Goal: Task Accomplishment & Management: Complete application form

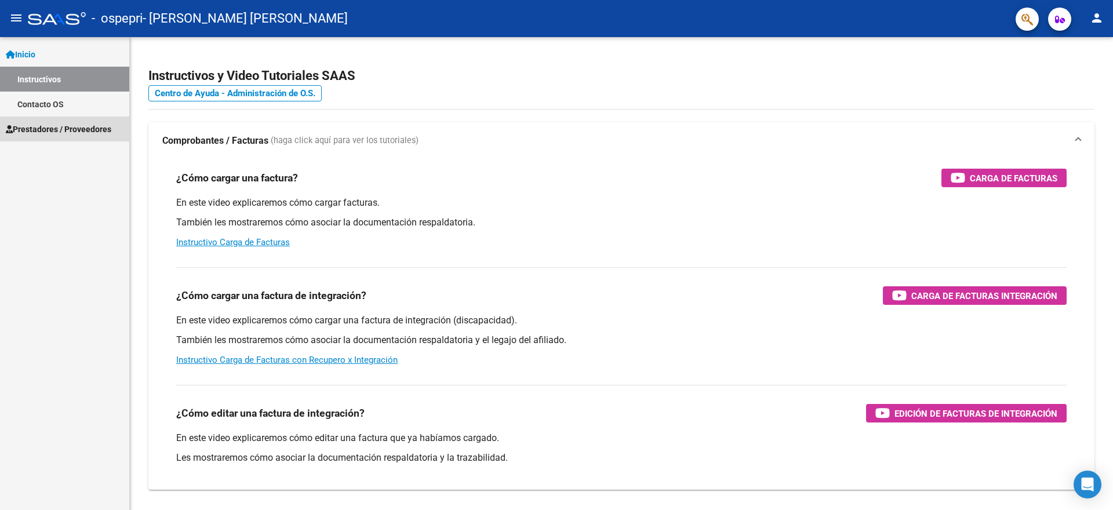
click at [76, 130] on span "Prestadores / Proveedores" at bounding box center [59, 129] width 106 height 13
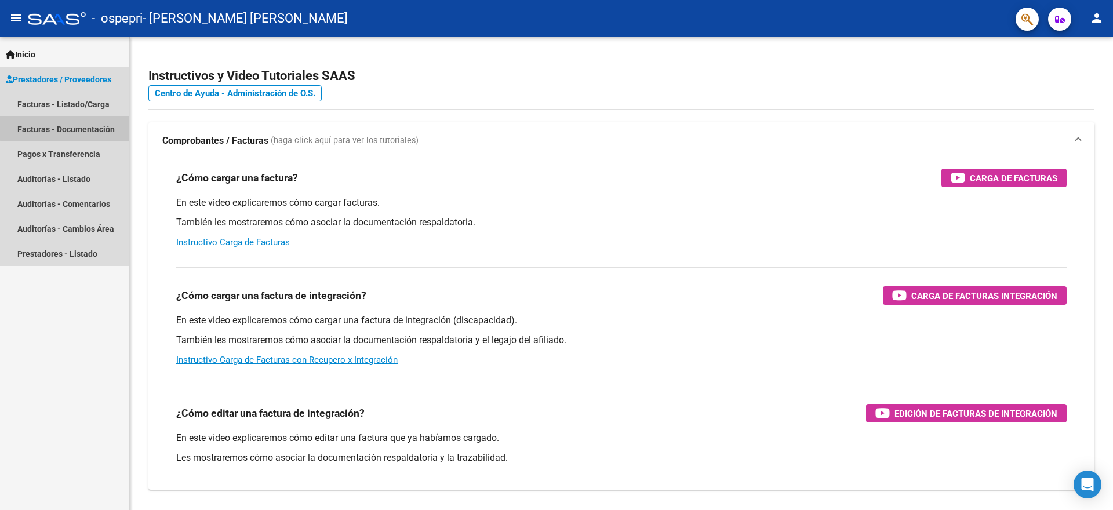
click at [69, 125] on link "Facturas - Documentación" at bounding box center [64, 129] width 129 height 25
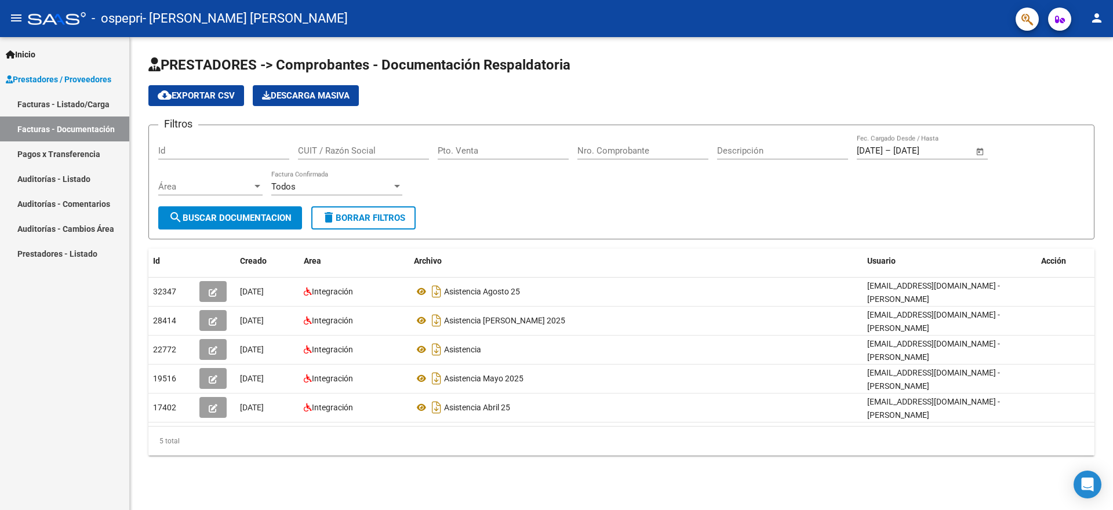
click at [74, 103] on link "Facturas - Listado/Carga" at bounding box center [64, 104] width 129 height 25
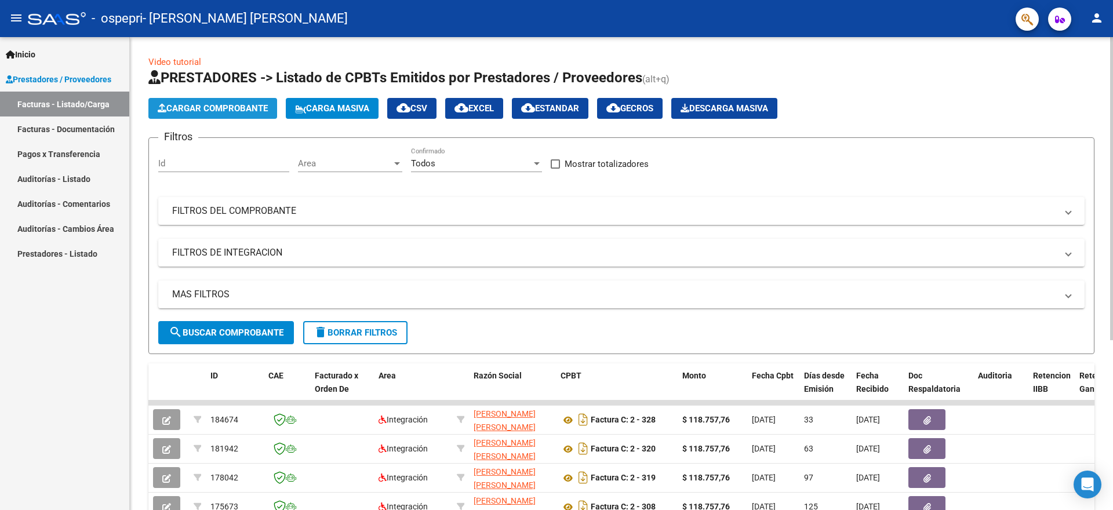
click at [228, 108] on span "Cargar Comprobante" at bounding box center [213, 108] width 110 height 10
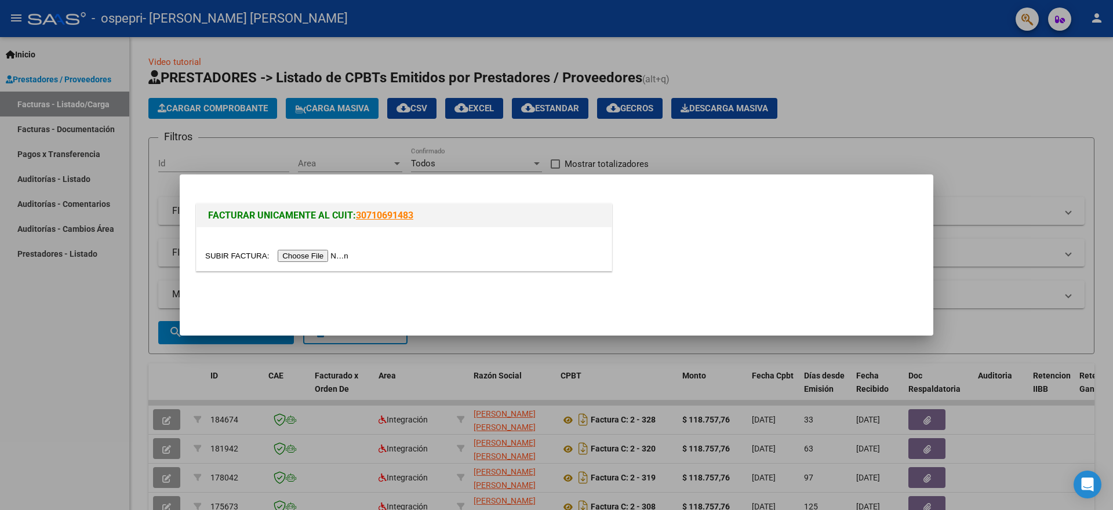
click at [307, 255] on input "file" at bounding box center [278, 256] width 147 height 12
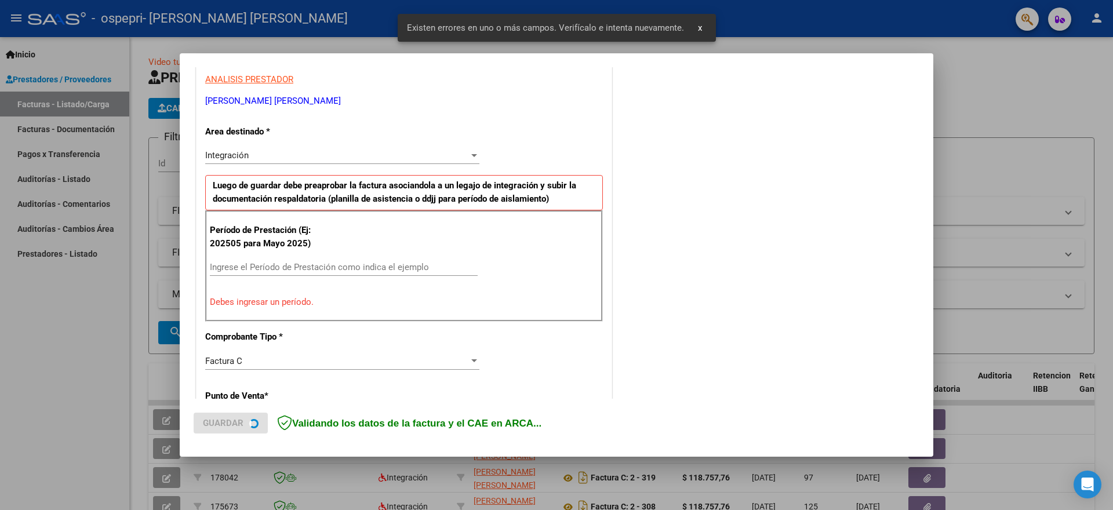
scroll to position [216, 0]
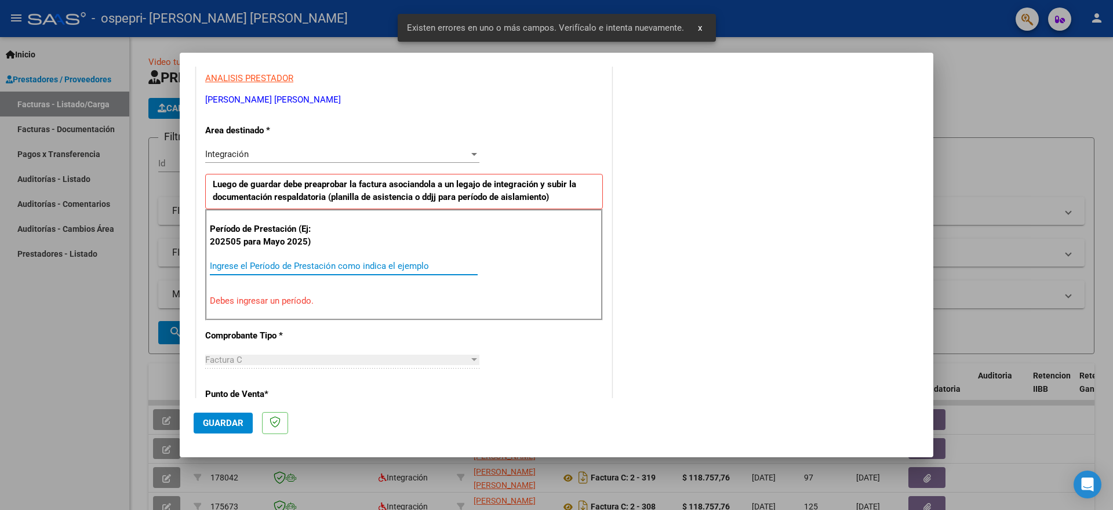
click at [273, 266] on input "Ingrese el Período de Prestación como indica el ejemplo" at bounding box center [344, 266] width 268 height 10
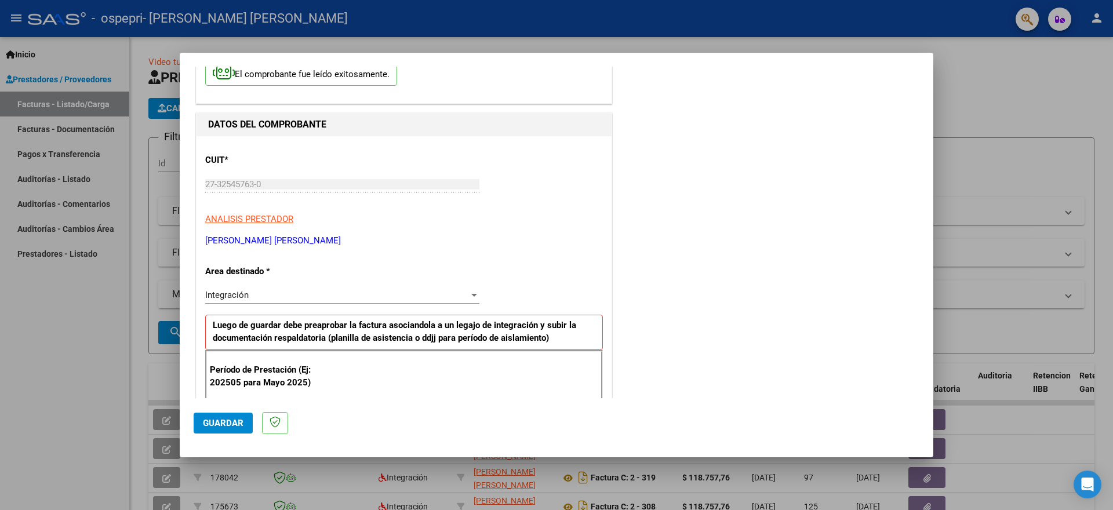
scroll to position [0, 0]
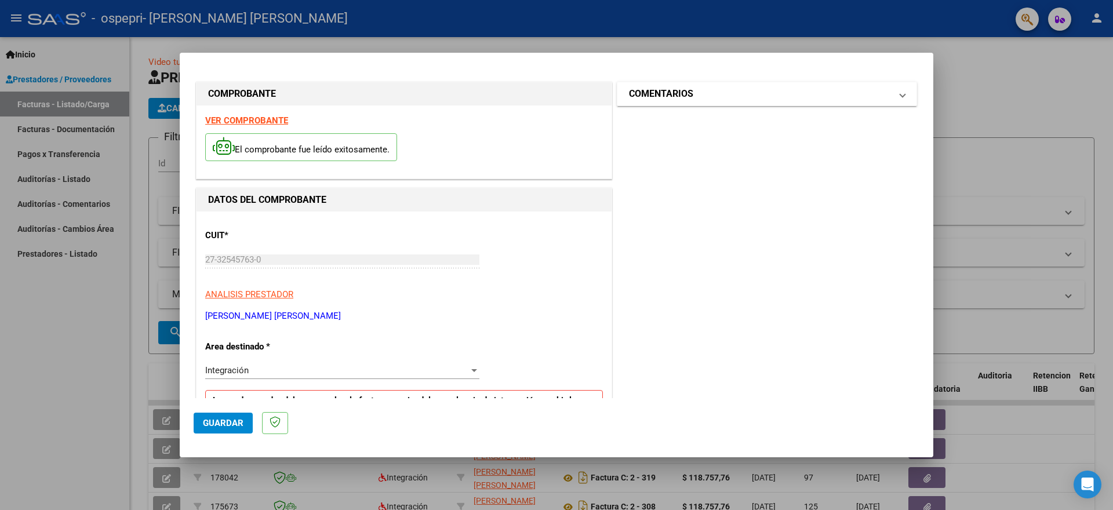
type input "202509"
click at [641, 93] on h1 "COMENTARIOS" at bounding box center [661, 94] width 64 height 14
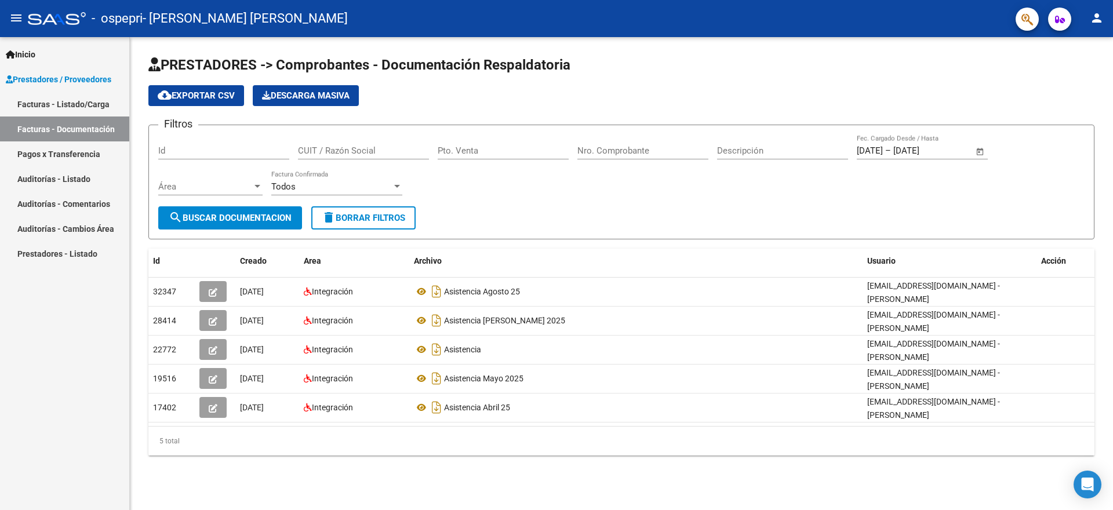
click at [59, 103] on link "Facturas - Listado/Carga" at bounding box center [64, 104] width 129 height 25
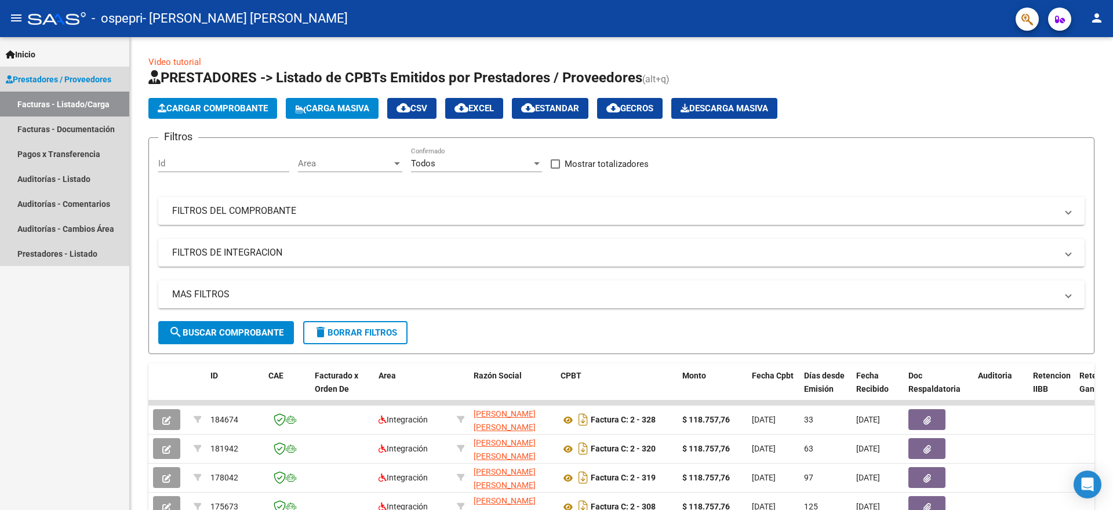
click at [81, 71] on link "Prestadores / Proveedores" at bounding box center [64, 79] width 129 height 25
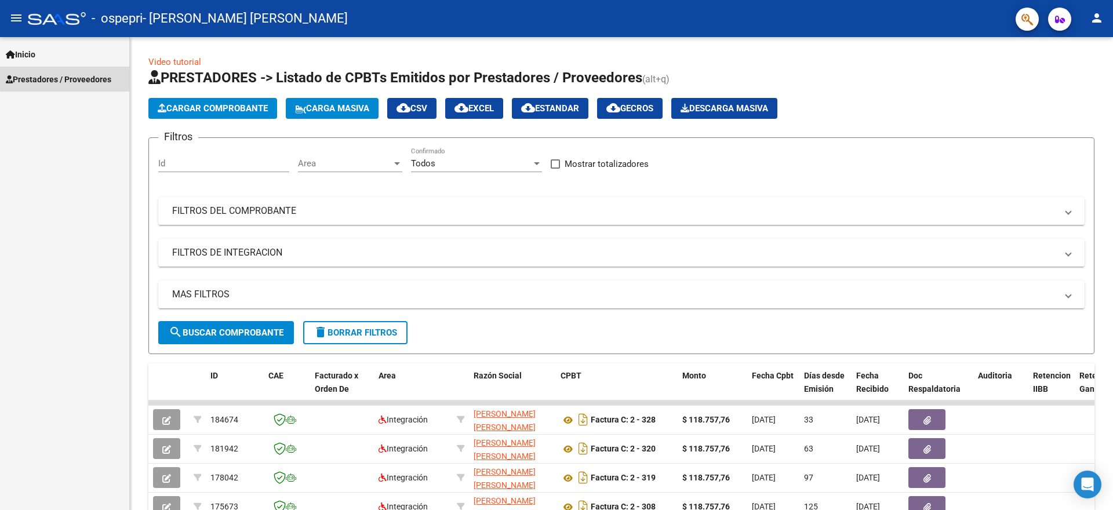
click at [81, 77] on span "Prestadores / Proveedores" at bounding box center [59, 79] width 106 height 13
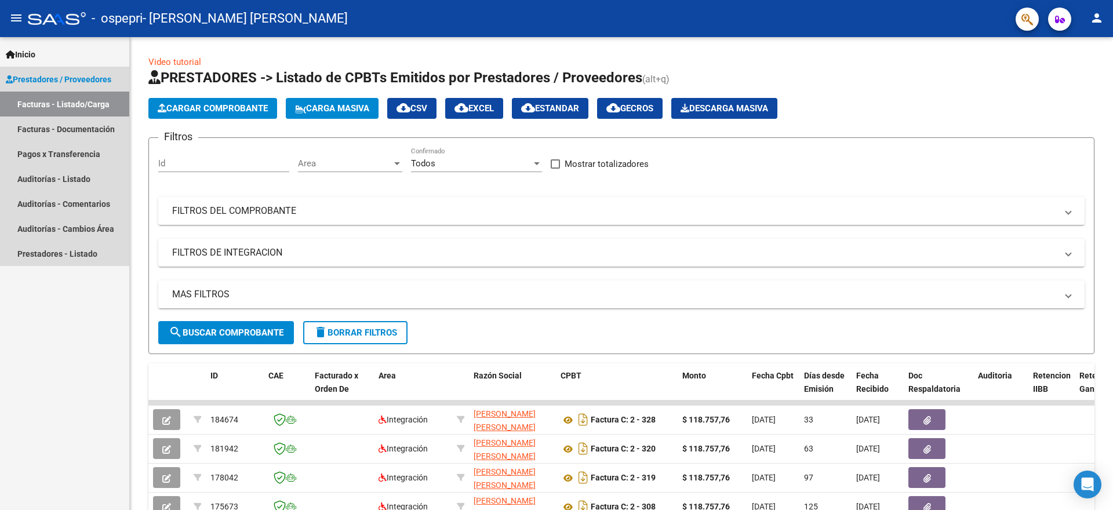
click at [74, 110] on link "Facturas - Listado/Carga" at bounding box center [64, 104] width 129 height 25
click at [86, 106] on link "Facturas - Listado/Carga" at bounding box center [64, 104] width 129 height 25
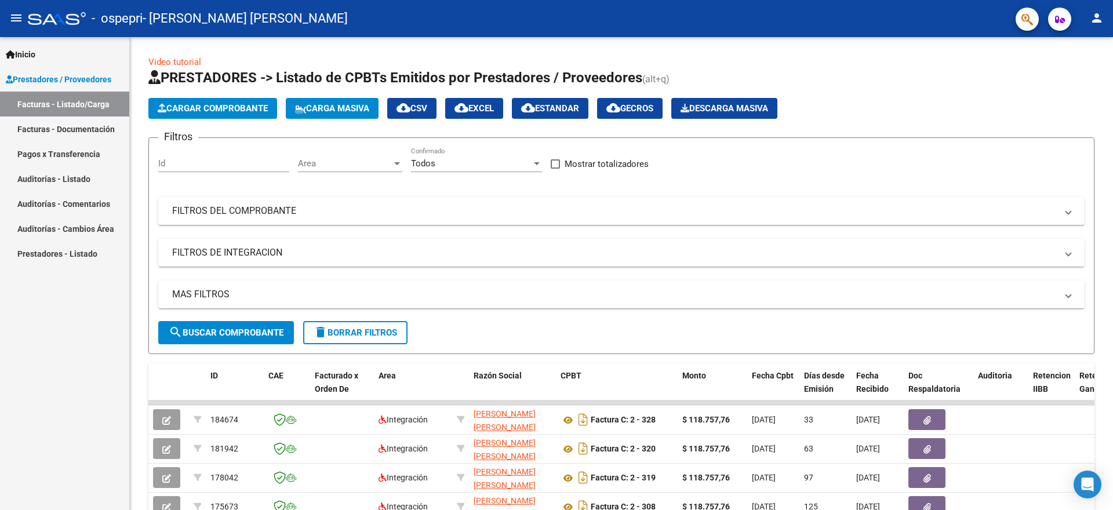
click at [86, 104] on link "Facturas - Listado/Carga" at bounding box center [64, 104] width 129 height 25
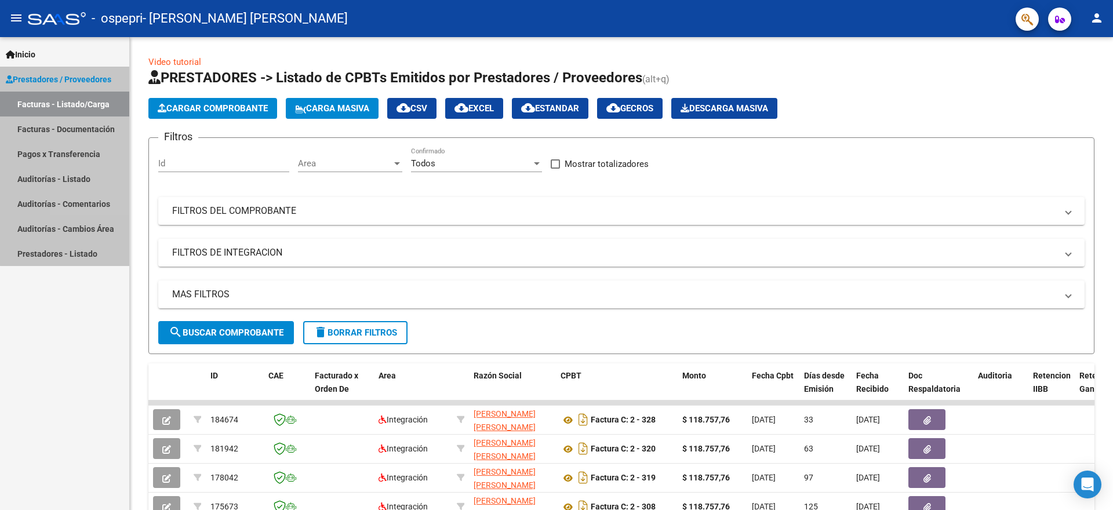
click at [86, 104] on link "Facturas - Listado/Carga" at bounding box center [64, 104] width 129 height 25
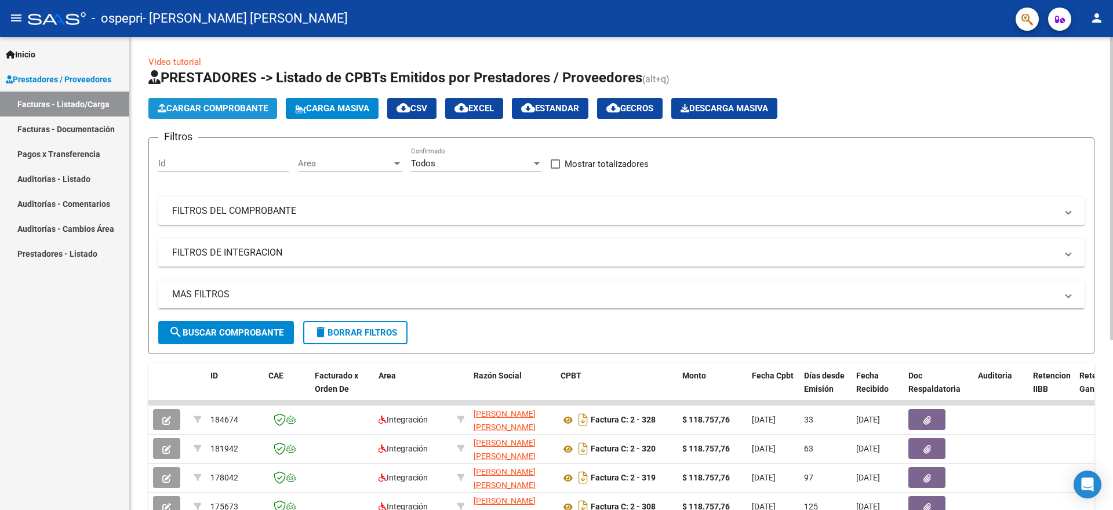
click at [203, 110] on span "Cargar Comprobante" at bounding box center [213, 108] width 110 height 10
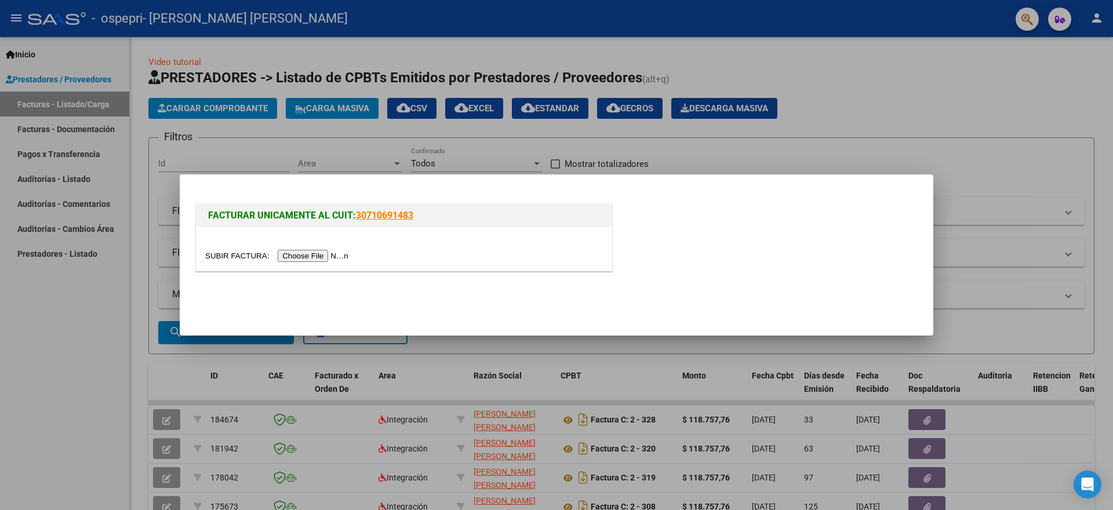
click at [313, 254] on input "file" at bounding box center [278, 256] width 147 height 12
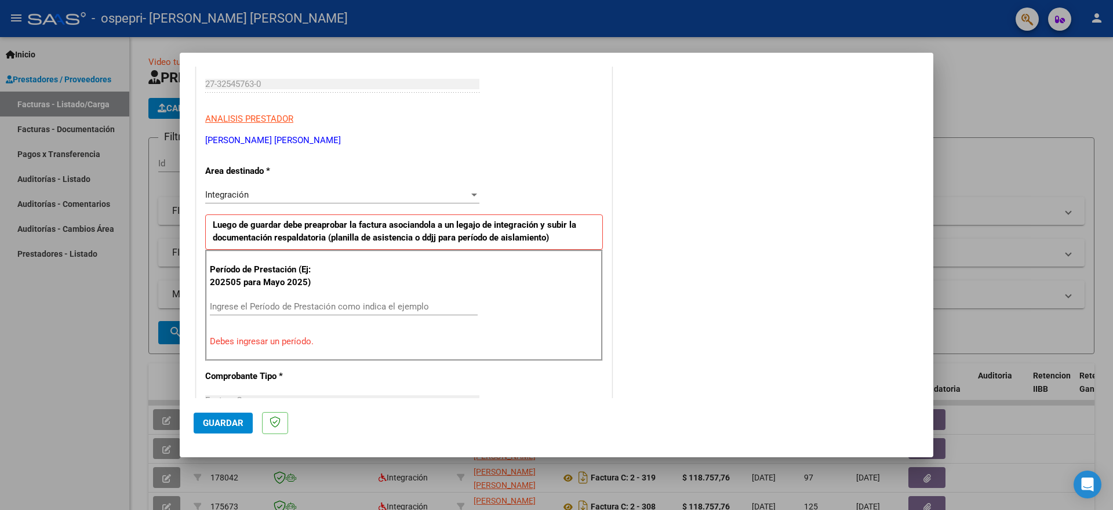
scroll to position [216, 0]
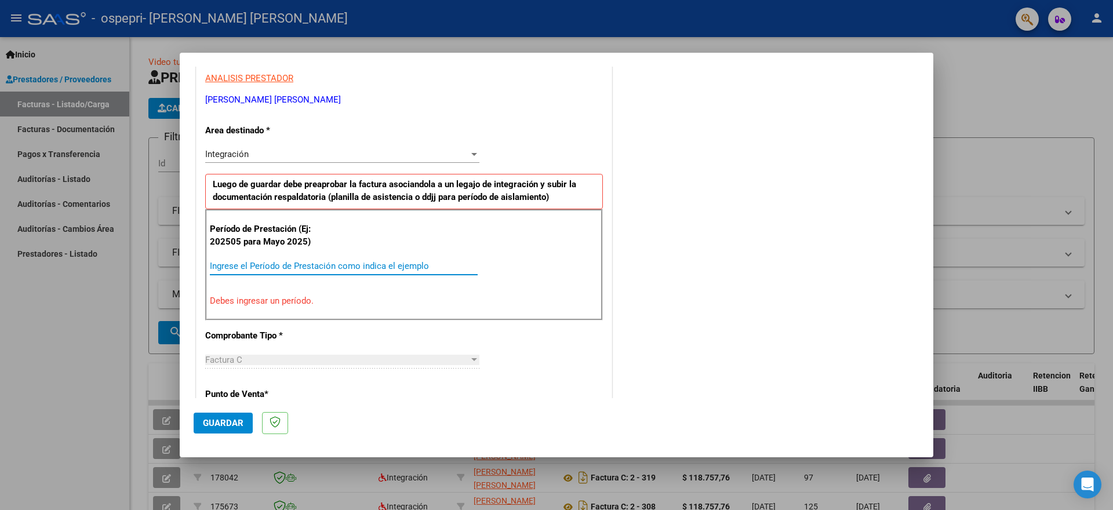
click at [283, 268] on input "Ingrese el Período de Prestación como indica el ejemplo" at bounding box center [344, 266] width 268 height 10
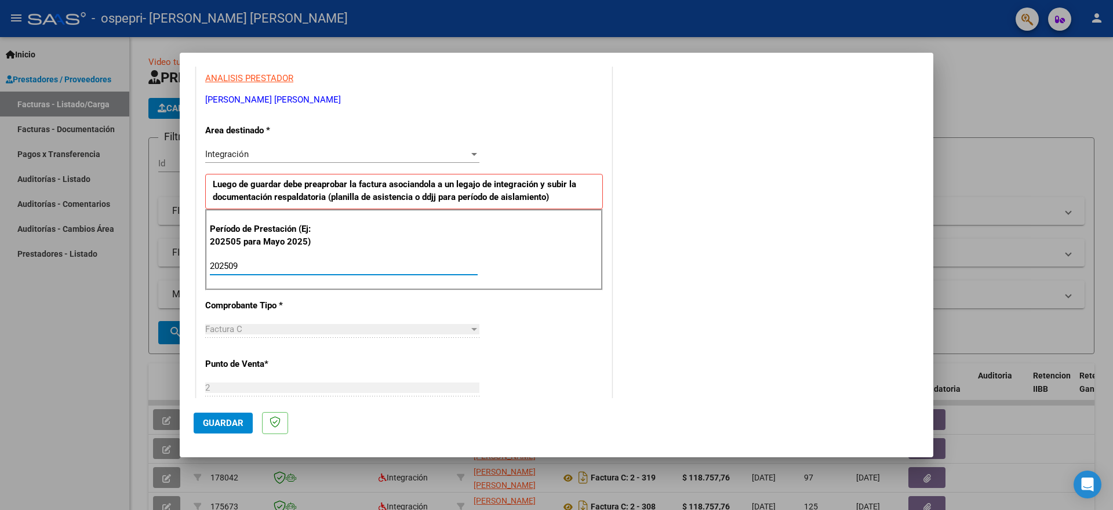
type input "202509"
click at [488, 322] on div "CUIT * 27-32545763-0 Ingresar CUIT ANALISIS PRESTADOR [PERSON_NAME] [PERSON_NAM…" at bounding box center [404, 431] width 415 height 873
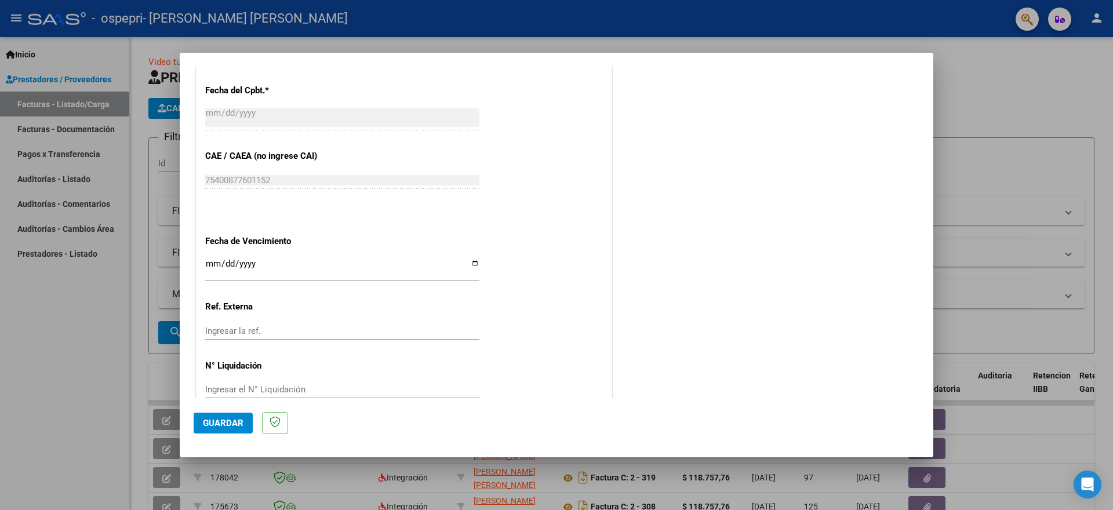
scroll to position [674, 0]
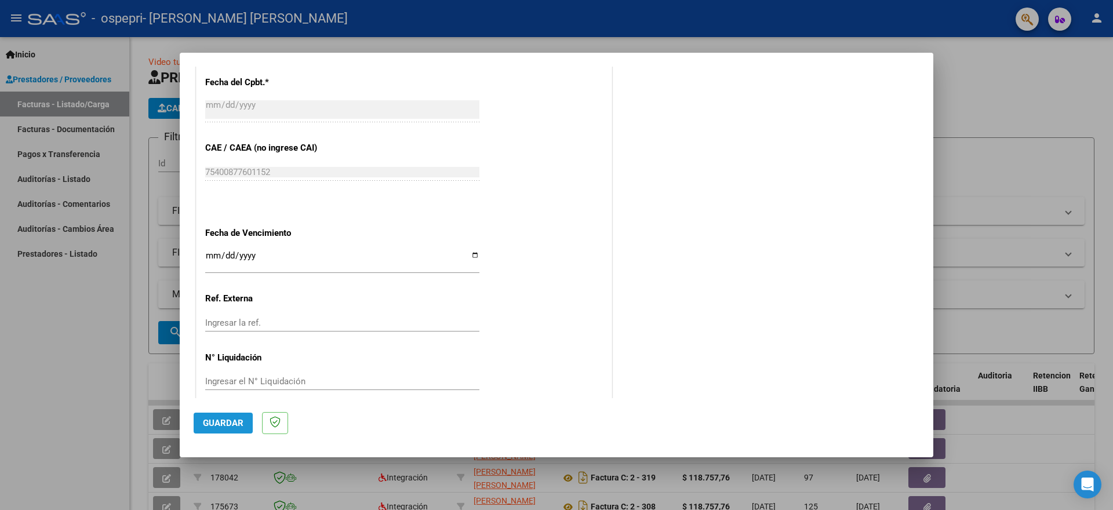
click at [208, 420] on span "Guardar" at bounding box center [223, 423] width 41 height 10
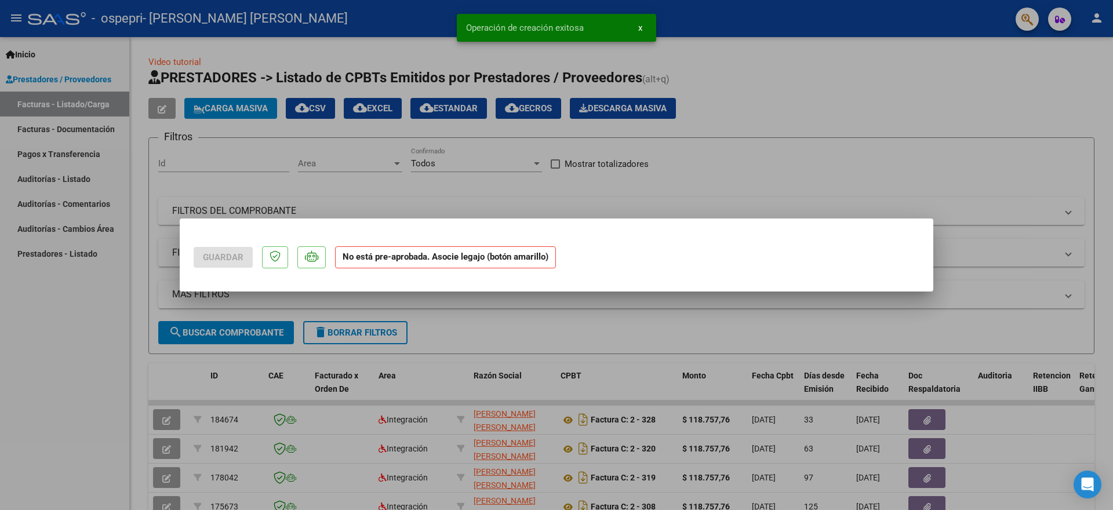
scroll to position [0, 0]
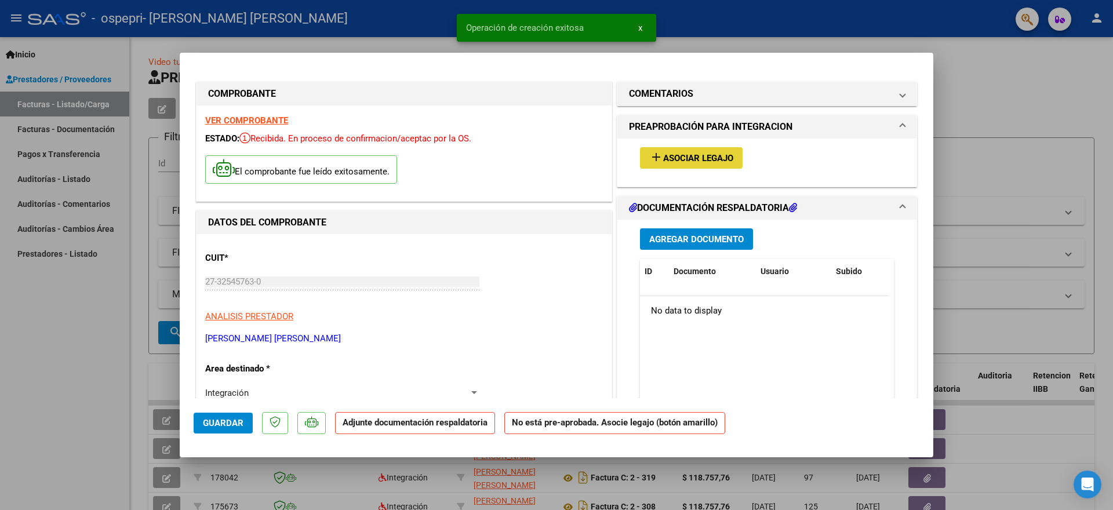
click at [698, 155] on span "Asociar Legajo" at bounding box center [698, 158] width 70 height 10
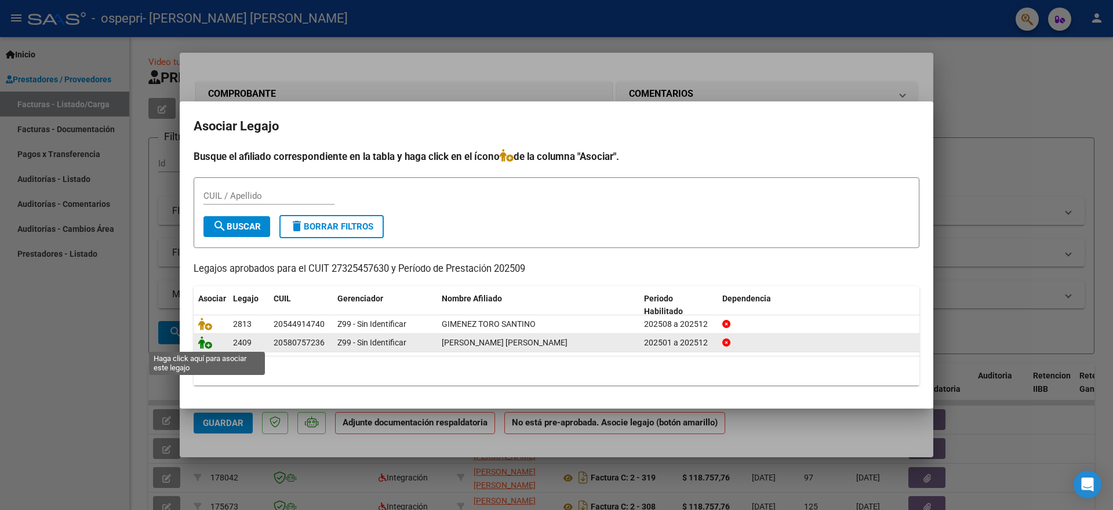
click at [209, 346] on icon at bounding box center [205, 342] width 14 height 13
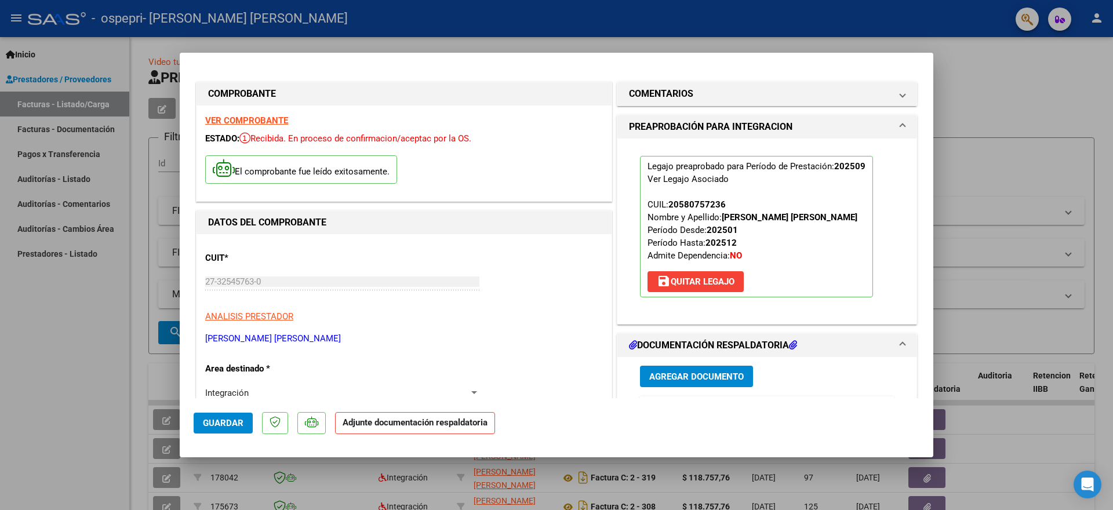
click at [731, 378] on span "Agregar Documento" at bounding box center [697, 377] width 95 height 10
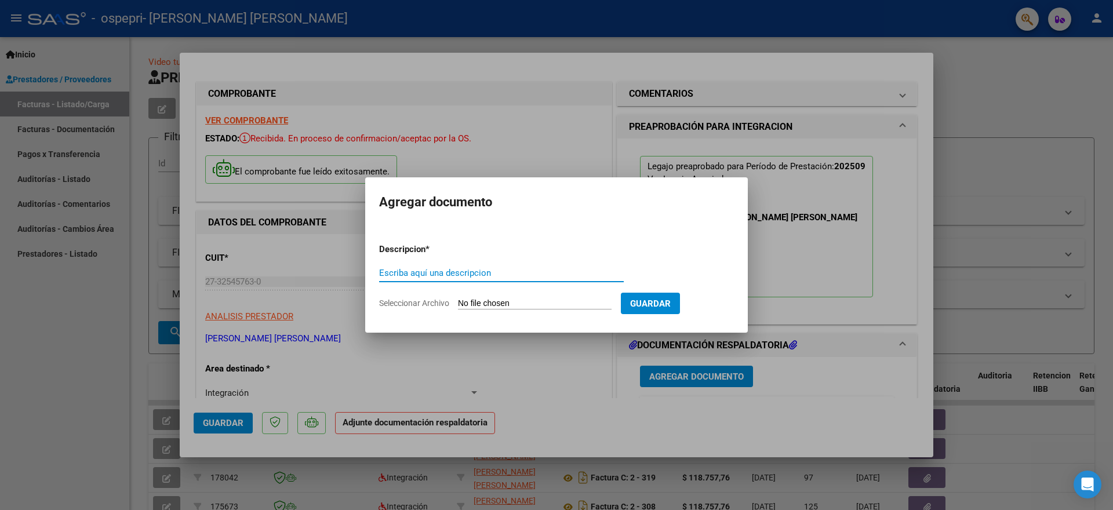
click at [482, 304] on input "Seleccionar Archivo" at bounding box center [535, 304] width 154 height 11
type input "C:\fakepath\Asistencia [PERSON_NAME].pdf"
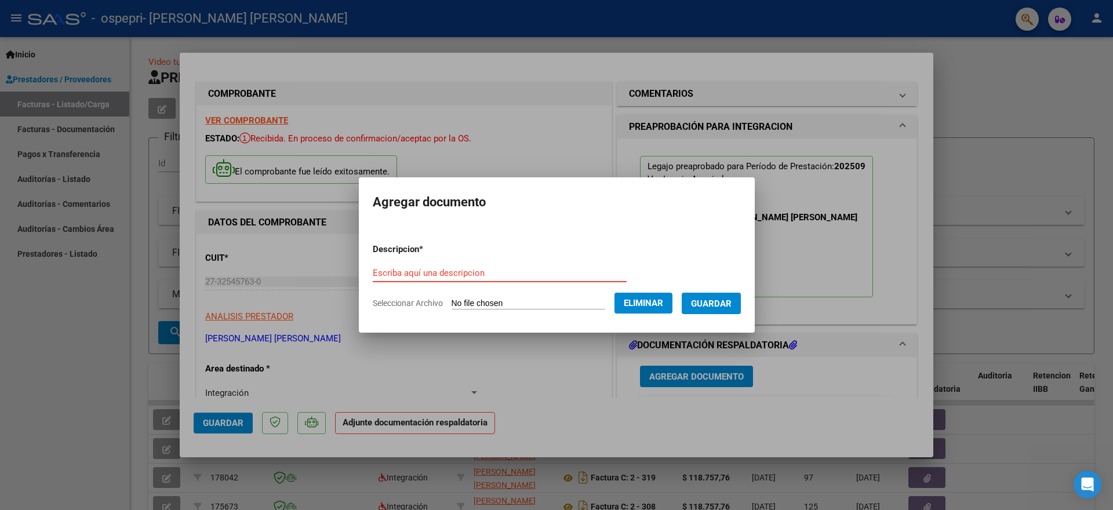
click at [438, 274] on input "Escriba aquí una descripcion" at bounding box center [500, 273] width 254 height 10
type input "Asistencia"
click at [696, 304] on span "Guardar" at bounding box center [711, 304] width 41 height 10
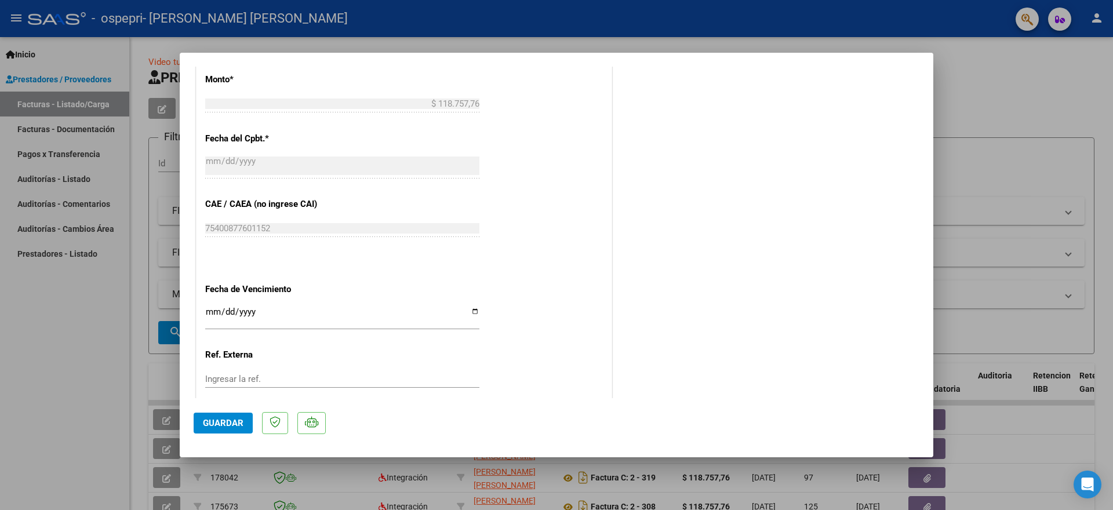
scroll to position [692, 0]
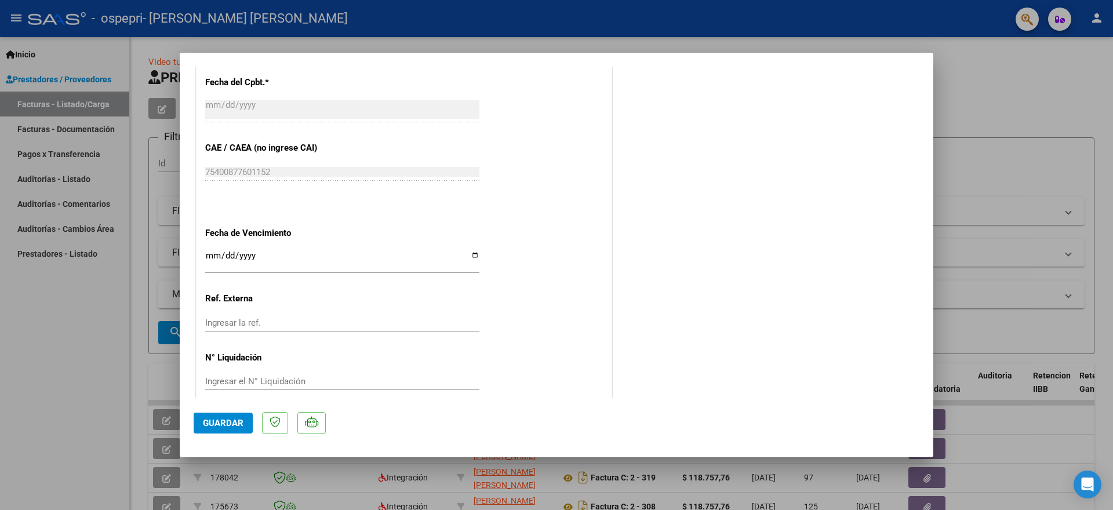
click at [234, 376] on input "Ingresar el N° Liquidación" at bounding box center [342, 381] width 274 height 10
type input "278534"
click at [223, 429] on button "Guardar" at bounding box center [223, 423] width 59 height 21
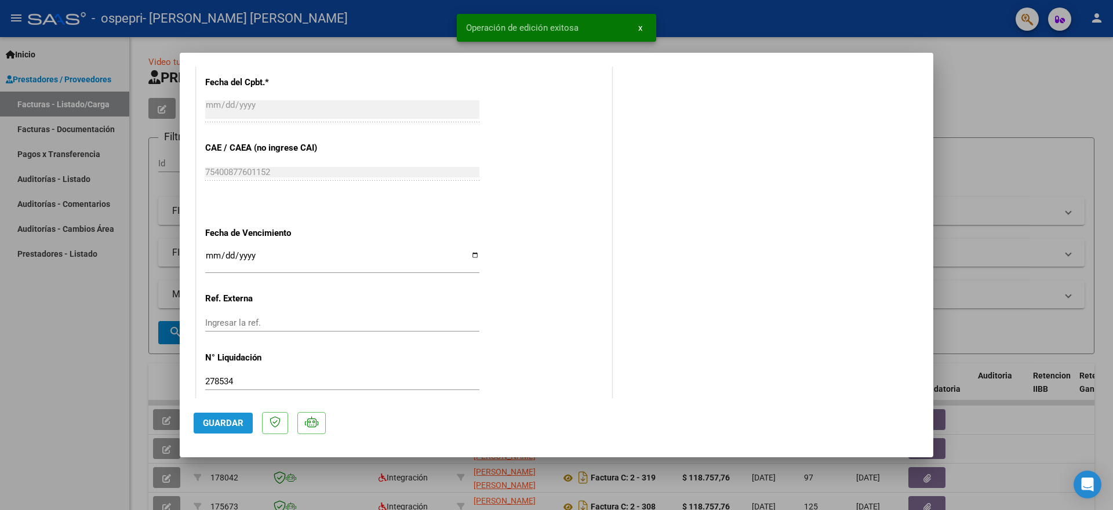
click at [201, 420] on button "Guardar" at bounding box center [223, 423] width 59 height 21
click at [637, 28] on button "x" at bounding box center [640, 27] width 23 height 21
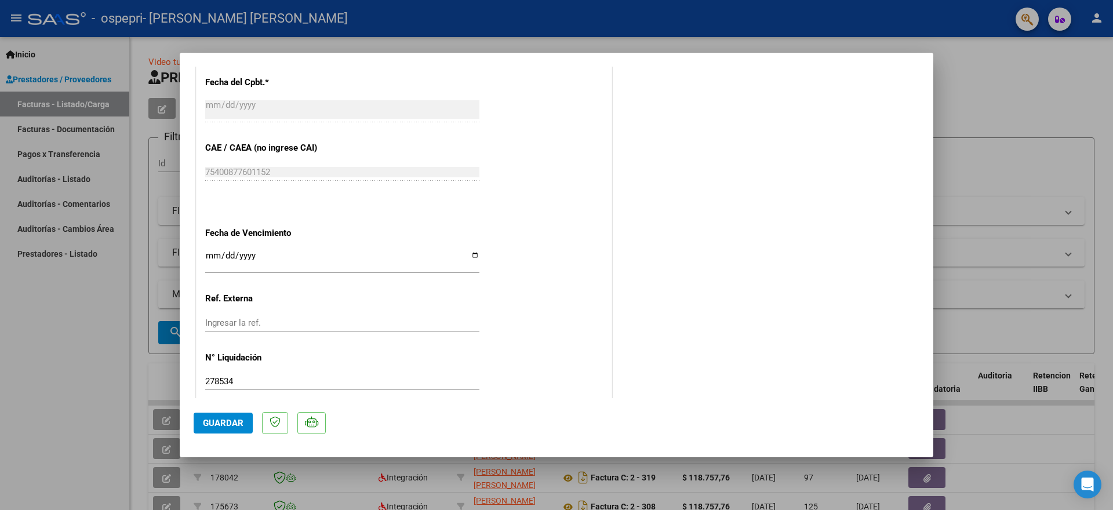
click at [75, 106] on div at bounding box center [556, 255] width 1113 height 510
type input "$ 0,00"
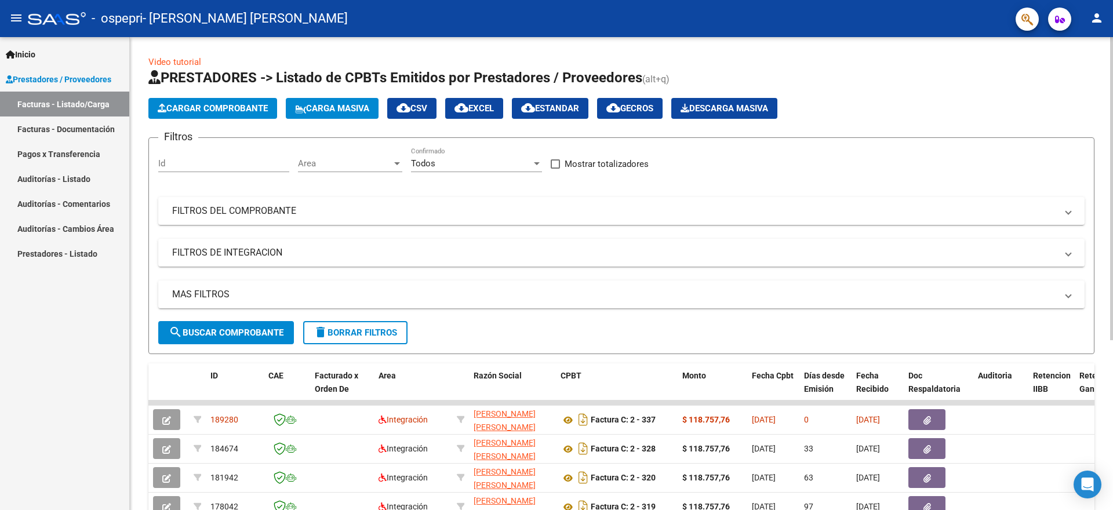
click at [219, 105] on span "Cargar Comprobante" at bounding box center [213, 108] width 110 height 10
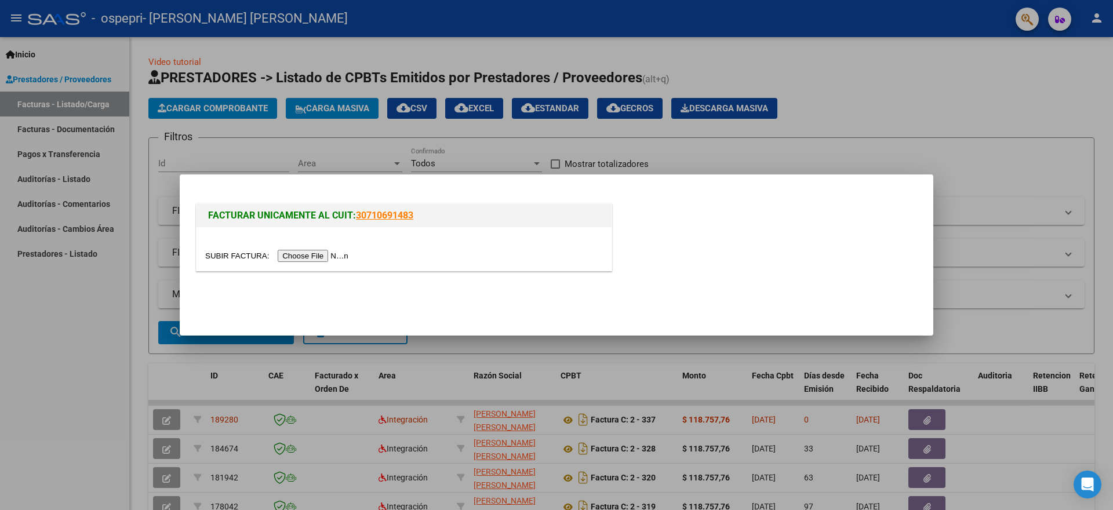
click at [310, 252] on input "file" at bounding box center [278, 256] width 147 height 12
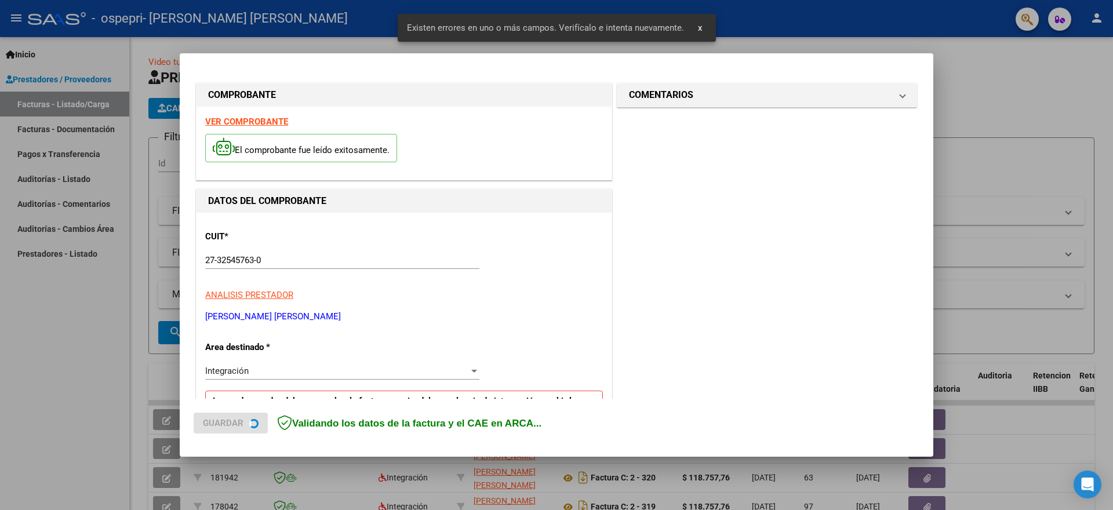
scroll to position [216, 0]
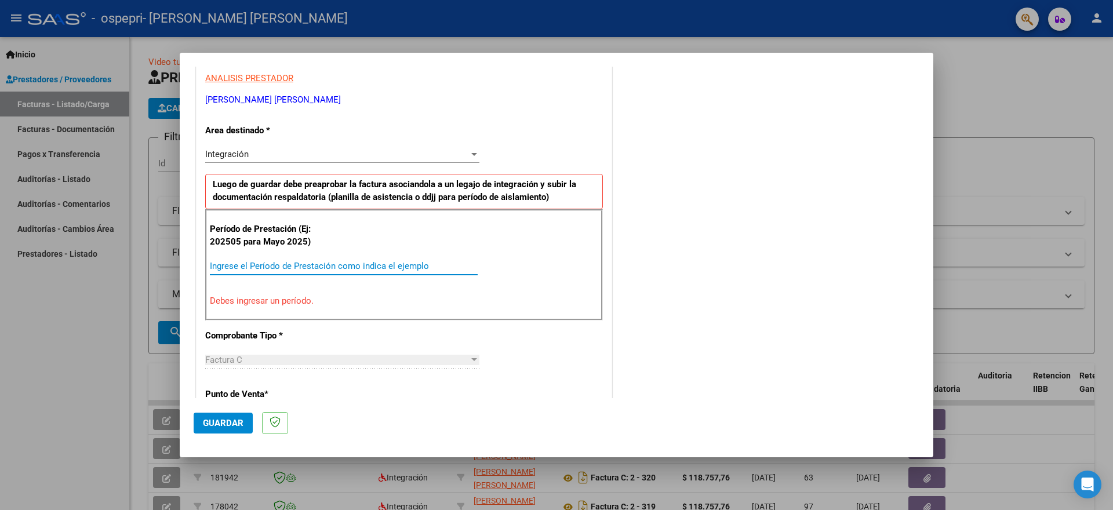
click at [300, 268] on input "Ingrese el Período de Prestación como indica el ejemplo" at bounding box center [344, 266] width 268 height 10
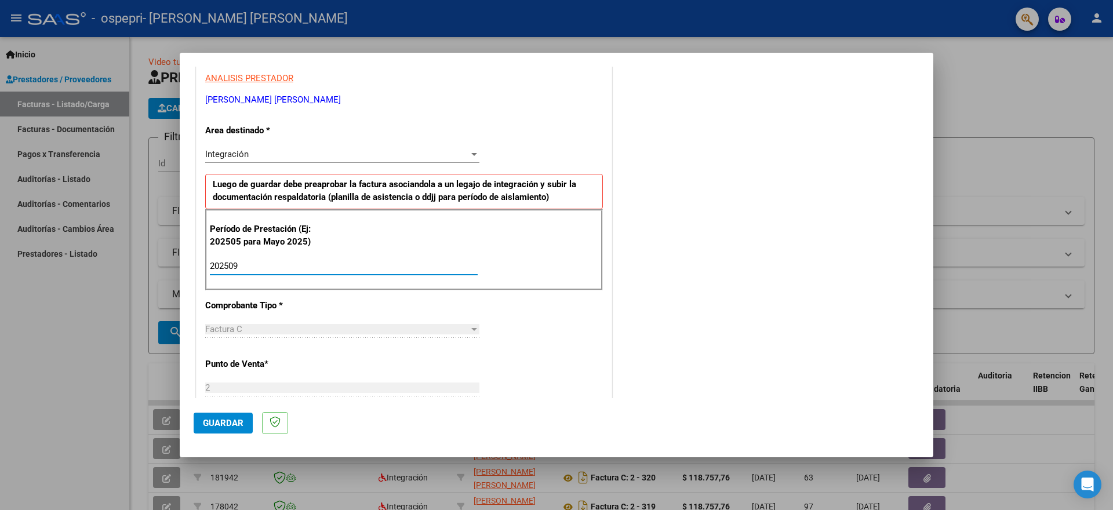
type input "202509"
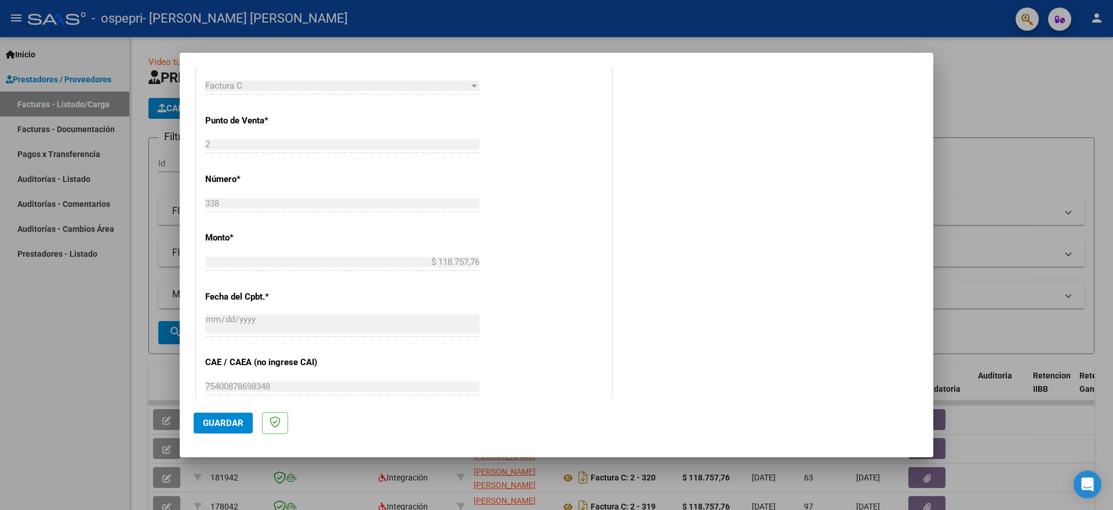
scroll to position [464, 0]
click at [223, 427] on span "Guardar" at bounding box center [223, 423] width 41 height 10
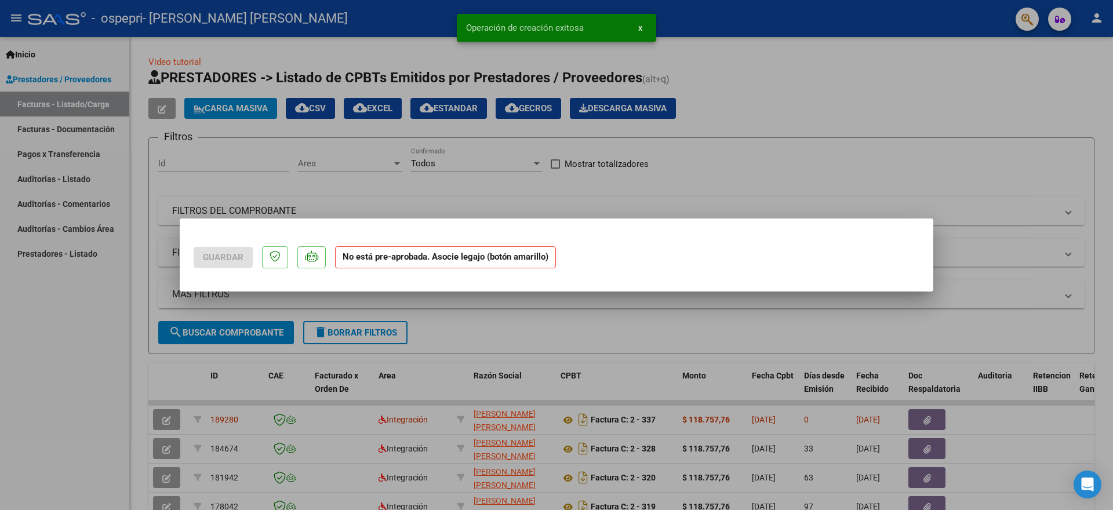
scroll to position [0, 0]
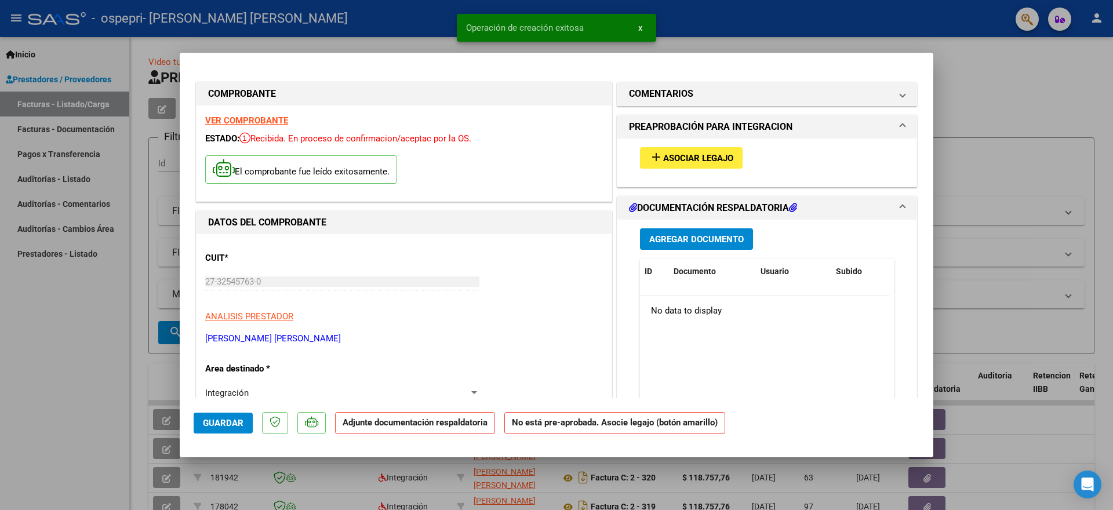
click at [663, 158] on span "Asociar Legajo" at bounding box center [698, 158] width 70 height 10
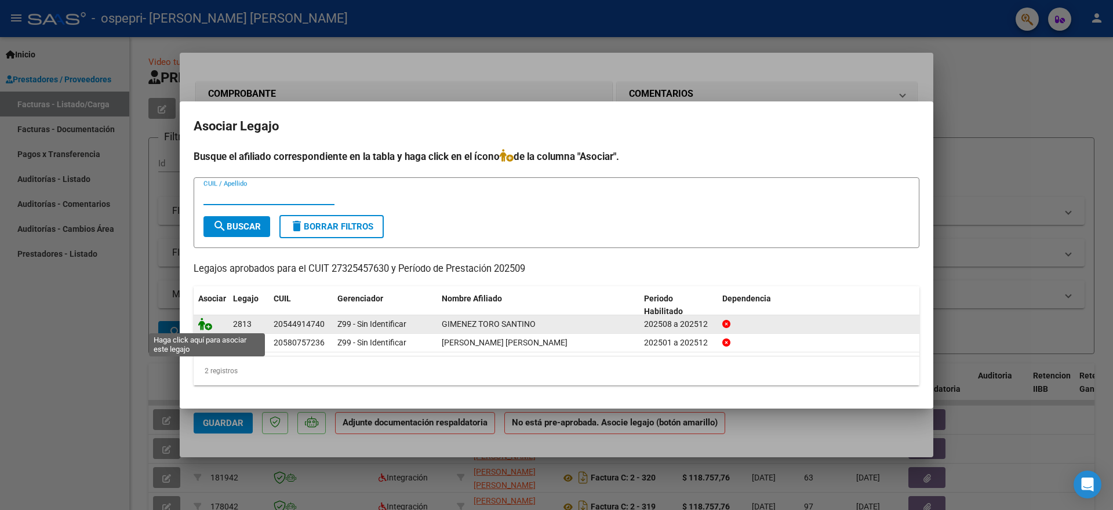
click at [206, 325] on icon at bounding box center [205, 324] width 14 height 13
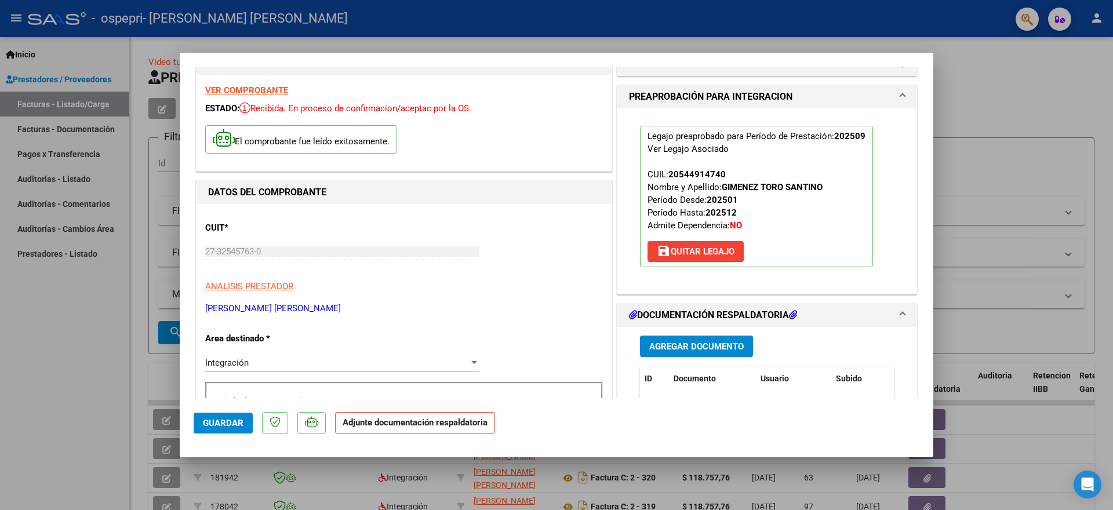
scroll to position [58, 0]
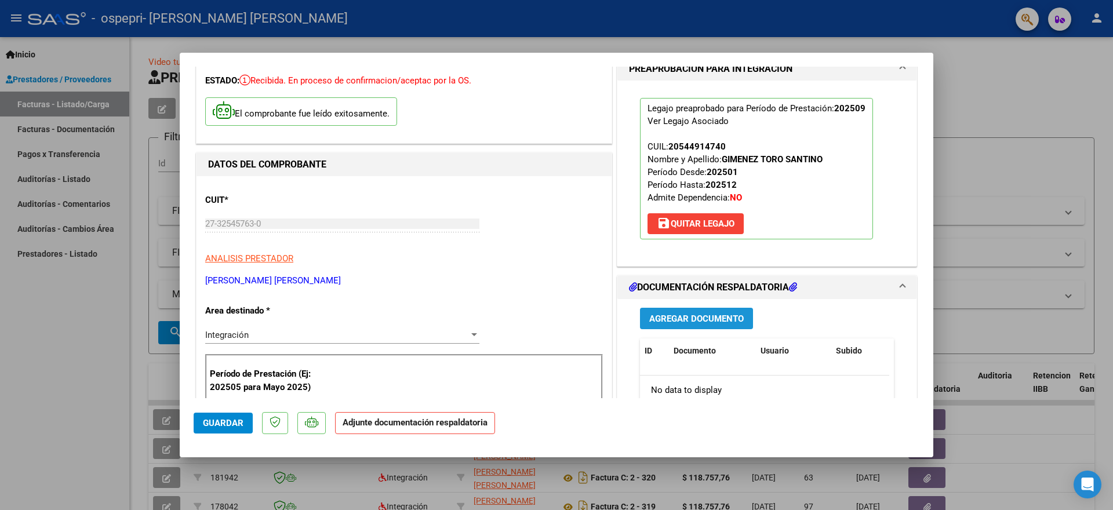
click at [685, 317] on span "Agregar Documento" at bounding box center [697, 319] width 95 height 10
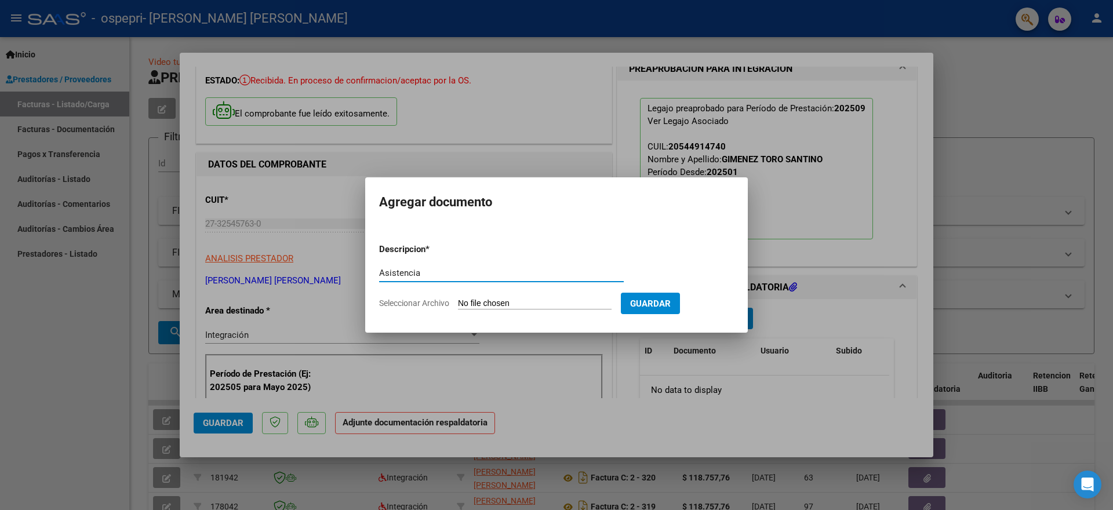
type input "Asistencia"
click at [518, 302] on input "Seleccionar Archivo" at bounding box center [535, 304] width 154 height 11
type input "C:\fakepath\Asistencia Santino.pdf"
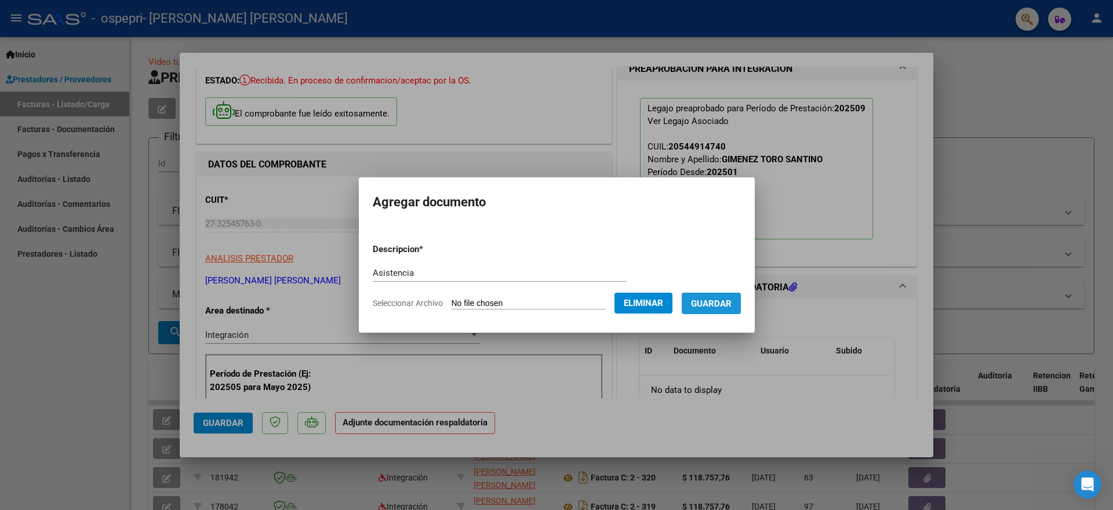
click at [697, 296] on button "Guardar" at bounding box center [711, 303] width 59 height 21
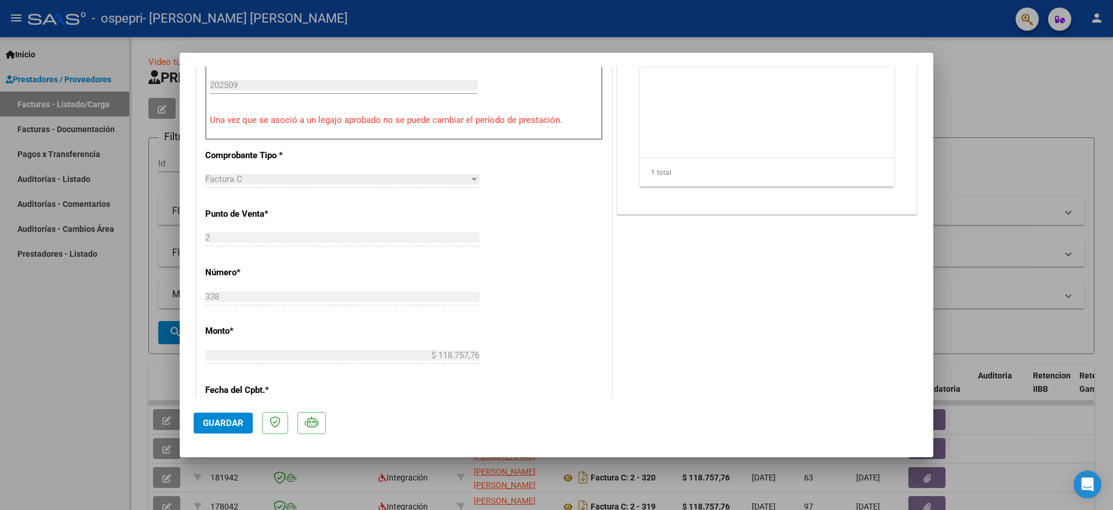
scroll to position [406, 0]
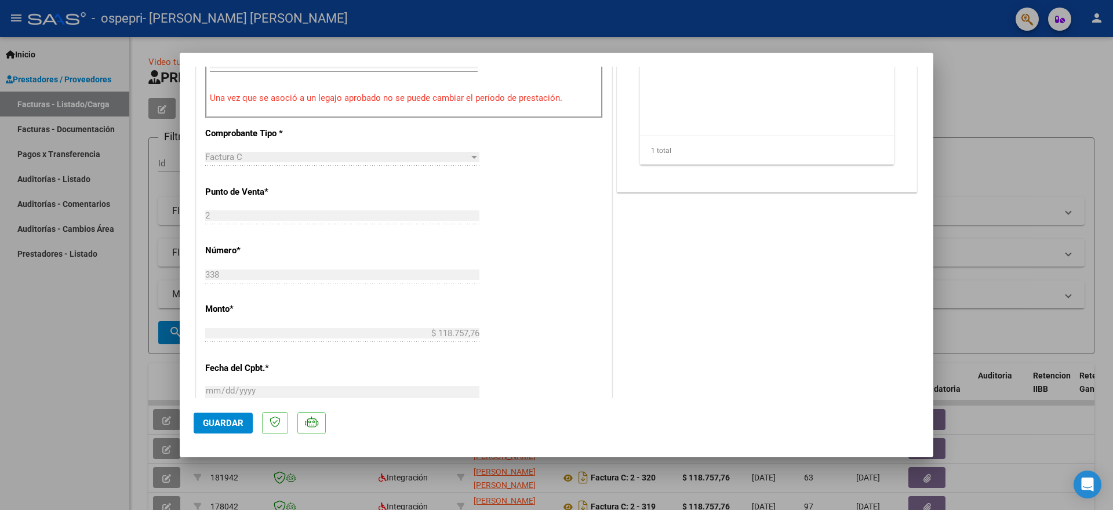
click at [220, 420] on span "Guardar" at bounding box center [223, 423] width 41 height 10
click at [41, 101] on div at bounding box center [556, 255] width 1113 height 510
type input "$ 0,00"
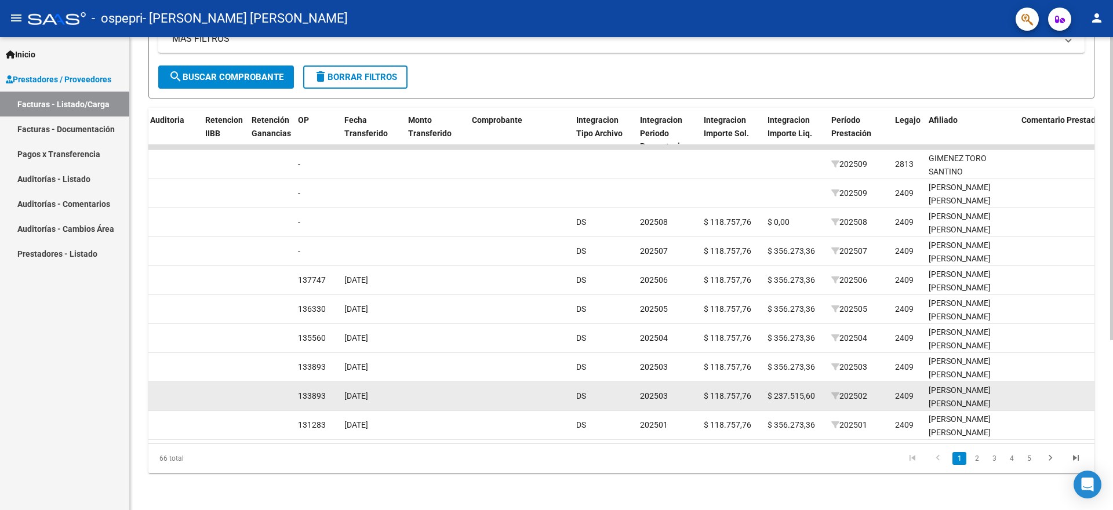
scroll to position [0, 819]
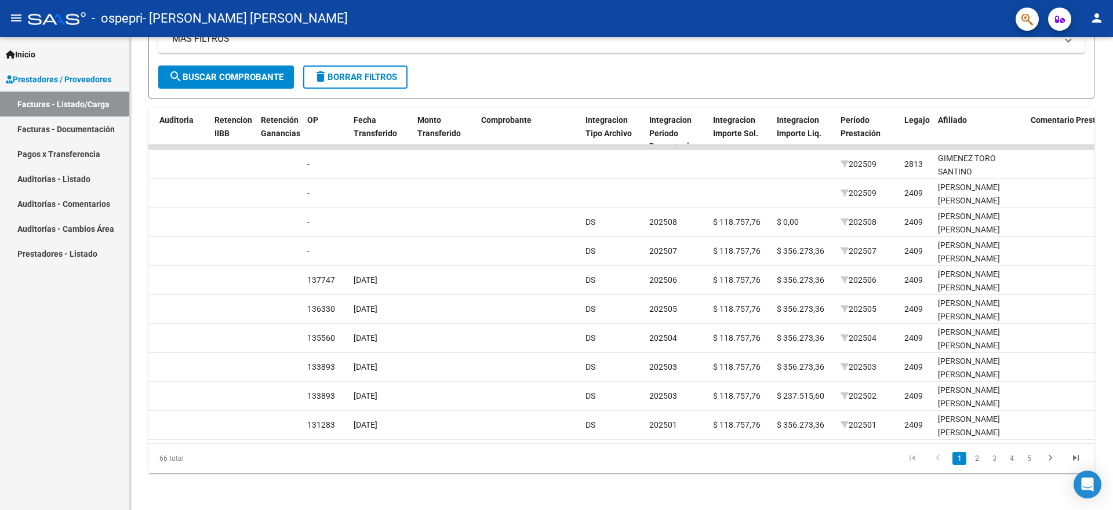
click at [1095, 19] on mat-icon "person" at bounding box center [1097, 18] width 14 height 14
click at [1087, 77] on button "exit_to_app Salir" at bounding box center [1073, 77] width 71 height 28
